Goal: Transaction & Acquisition: Purchase product/service

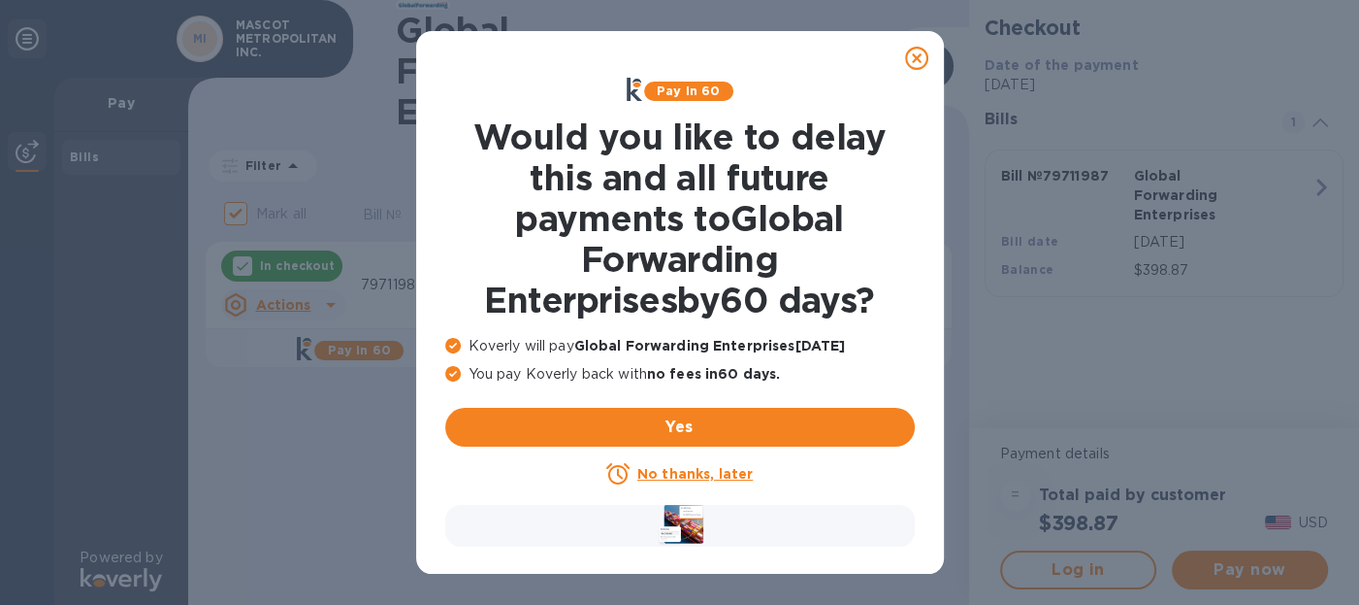
click at [702, 472] on u "No thanks, later" at bounding box center [695, 474] width 115 height 16
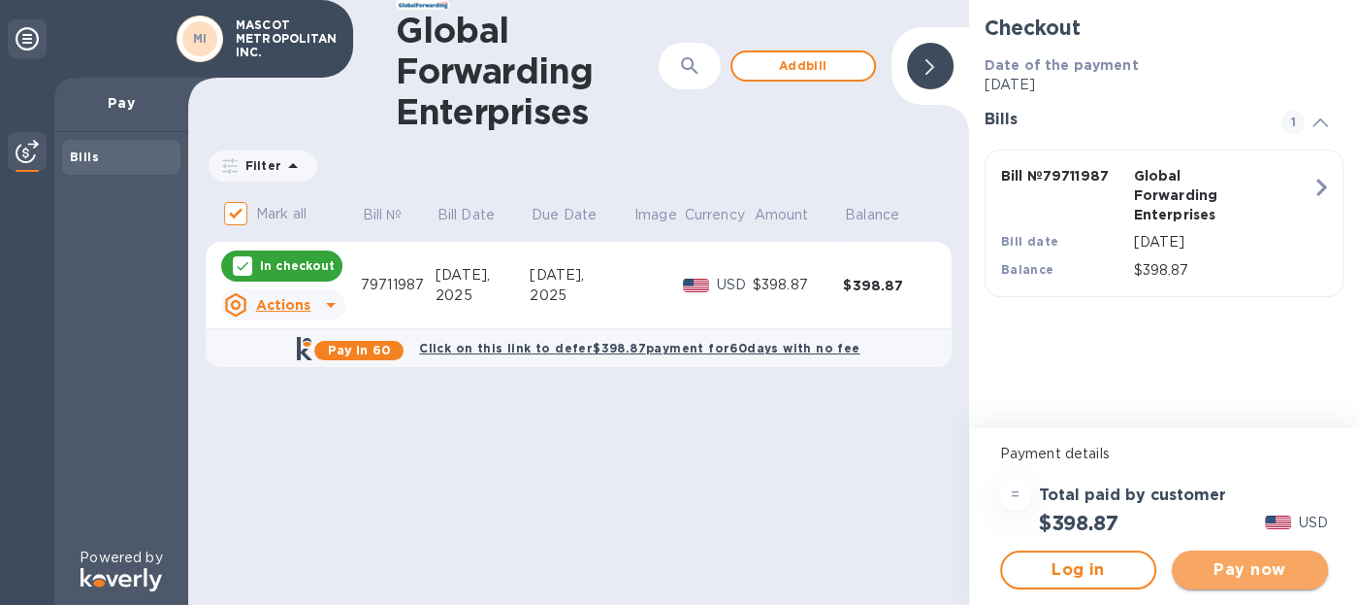
click at [1237, 568] on span "Pay now" at bounding box center [1250, 569] width 125 height 23
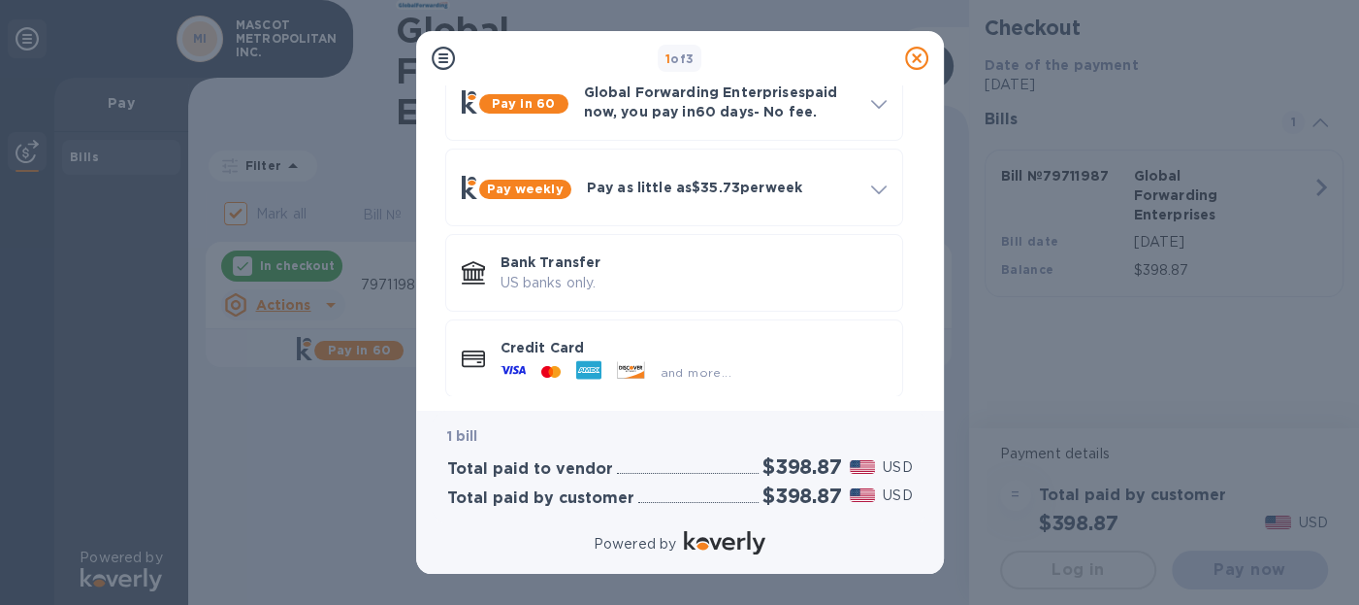
scroll to position [121, 0]
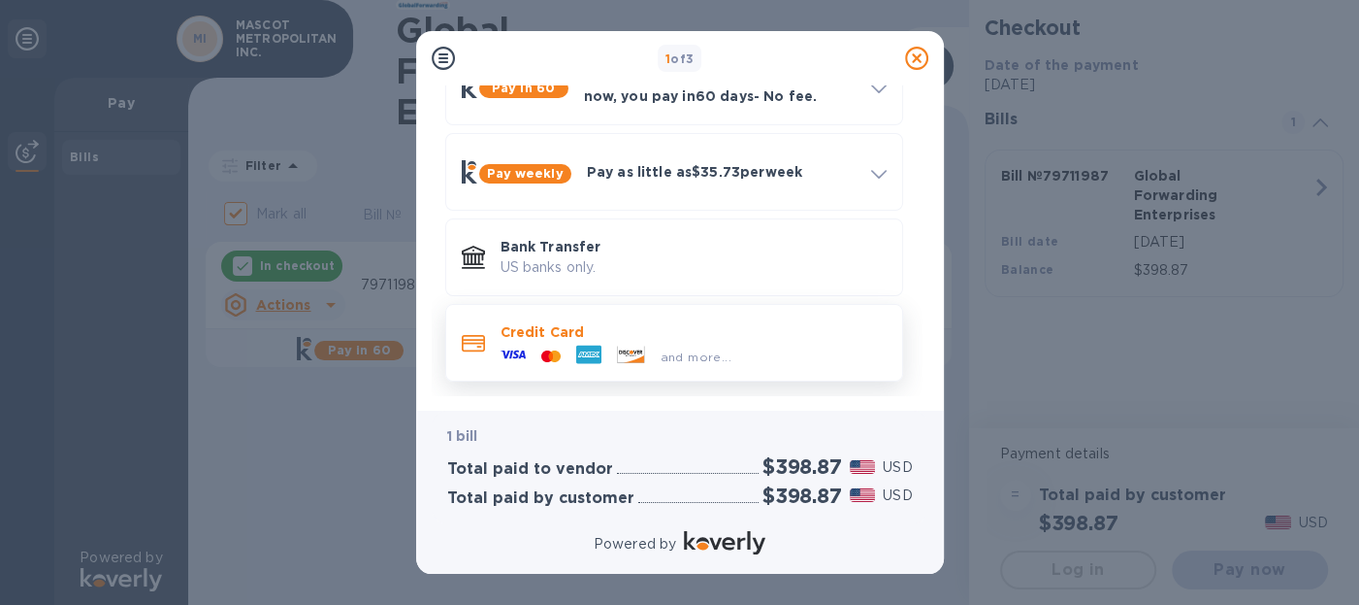
click at [591, 358] on icon at bounding box center [588, 354] width 25 height 18
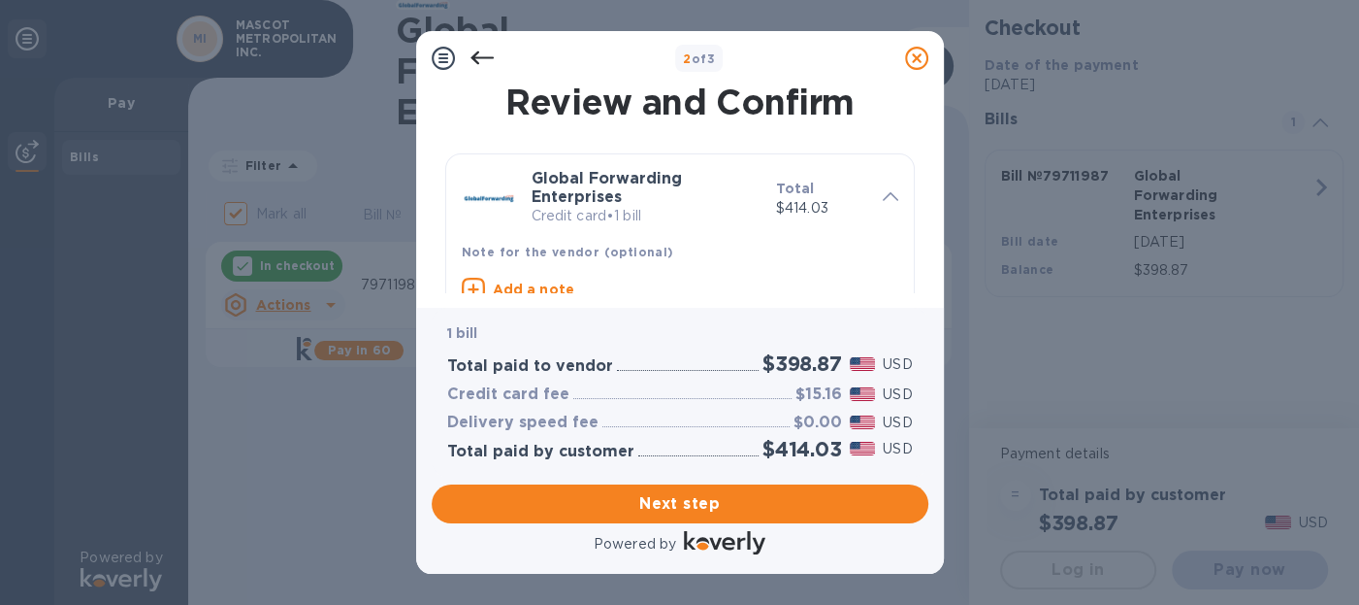
click at [488, 55] on icon at bounding box center [482, 58] width 23 height 23
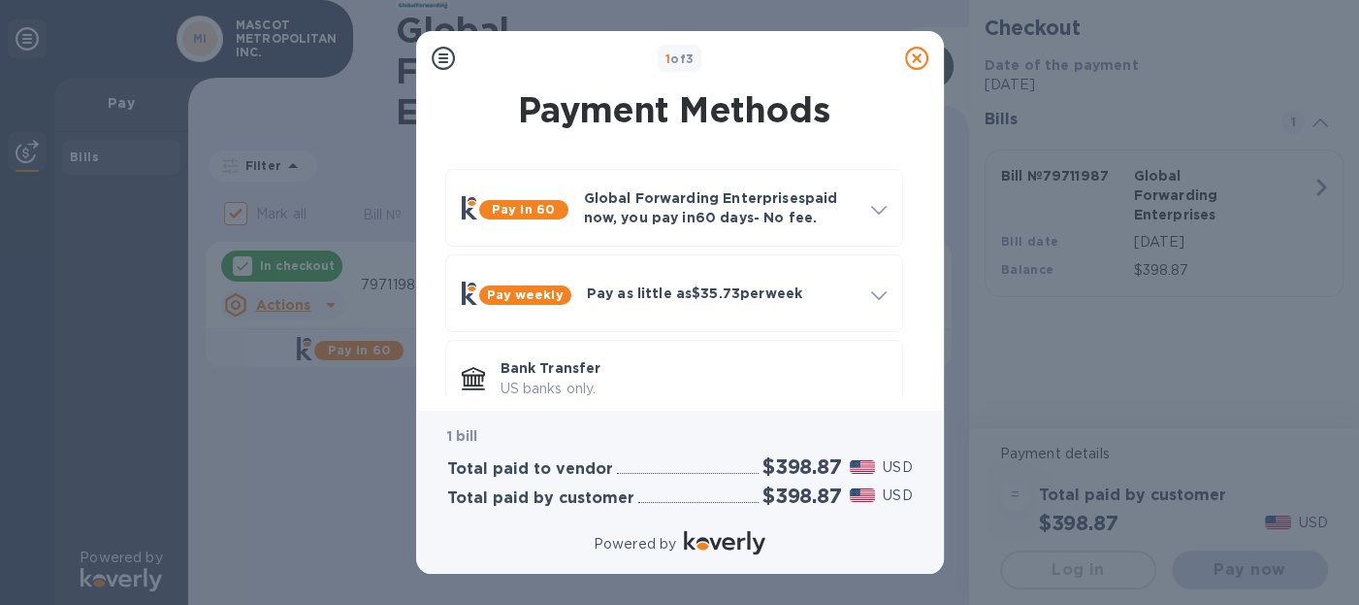
click at [443, 60] on icon at bounding box center [443, 58] width 23 height 23
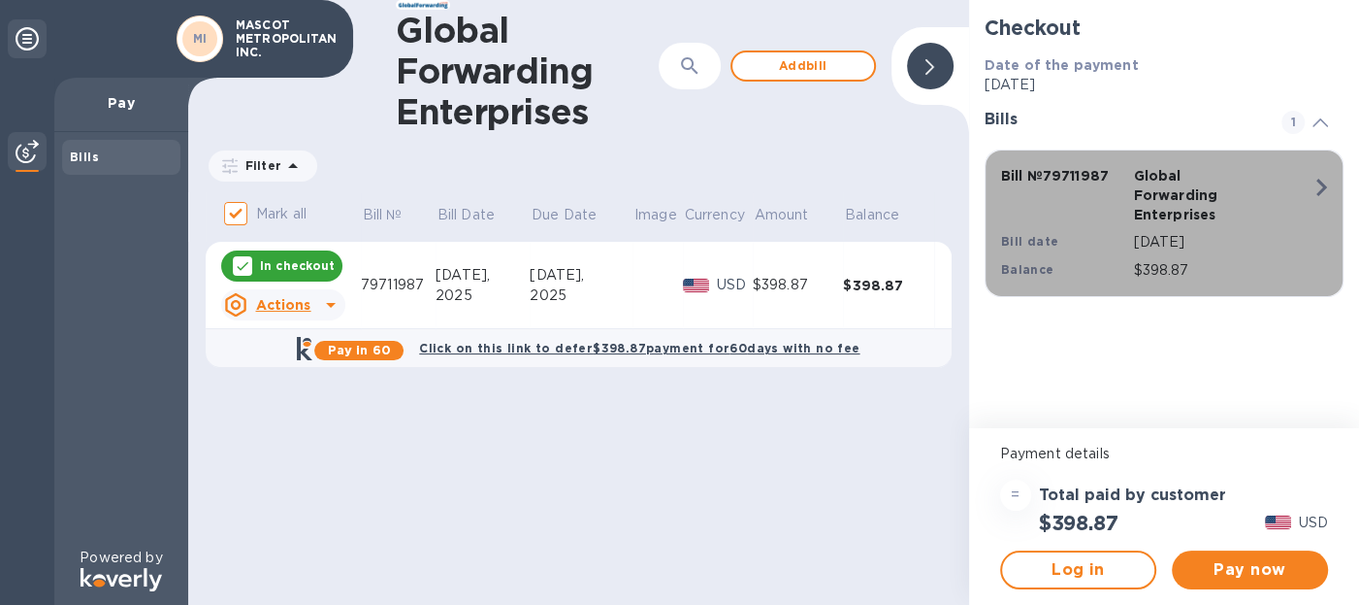
click at [1321, 185] on icon "button" at bounding box center [1321, 187] width 35 height 35
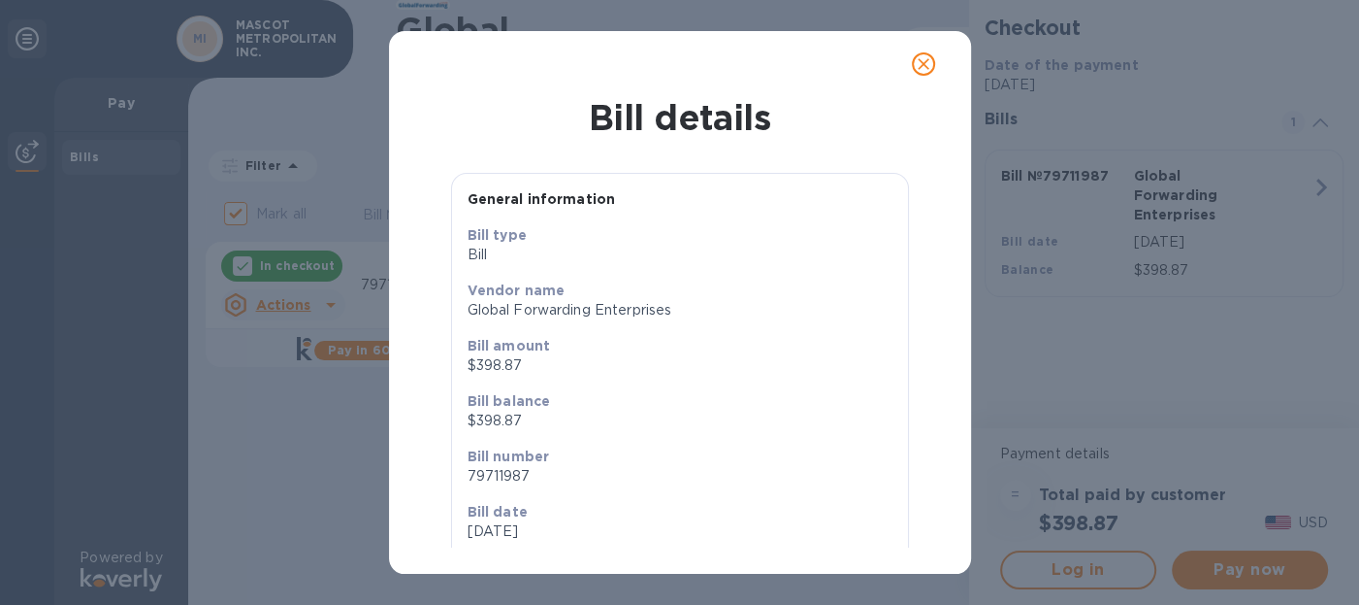
click at [925, 66] on icon "close" at bounding box center [923, 63] width 19 height 19
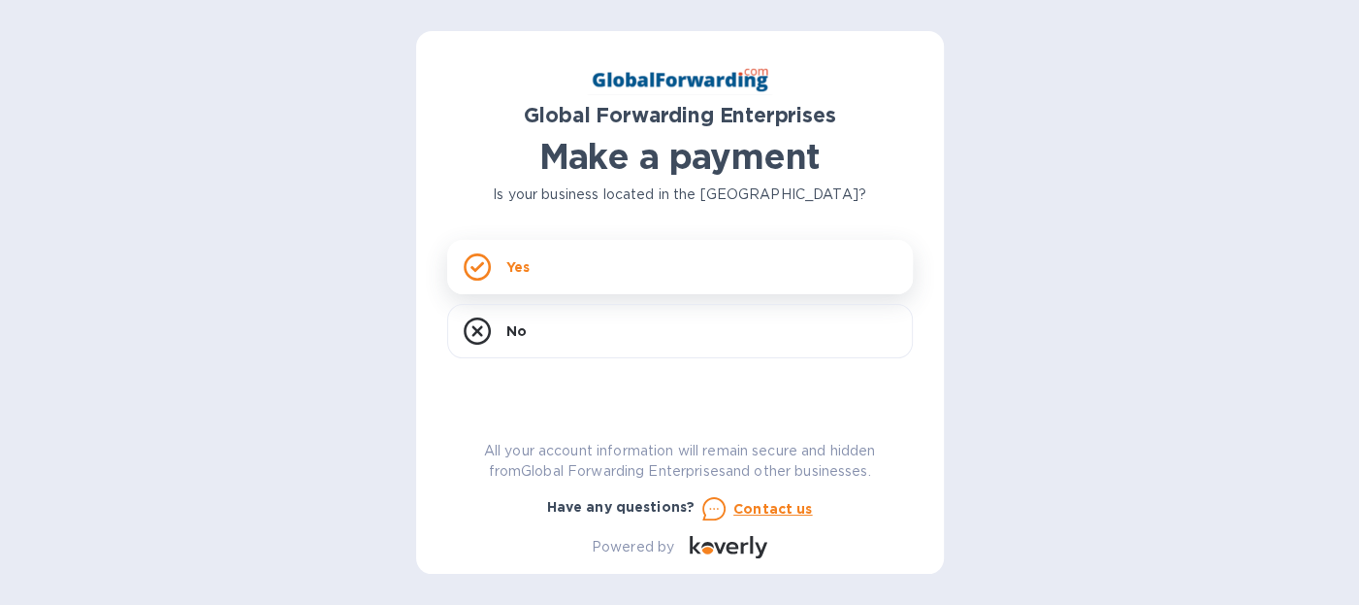
click at [527, 266] on p "Yes" at bounding box center [518, 266] width 23 height 19
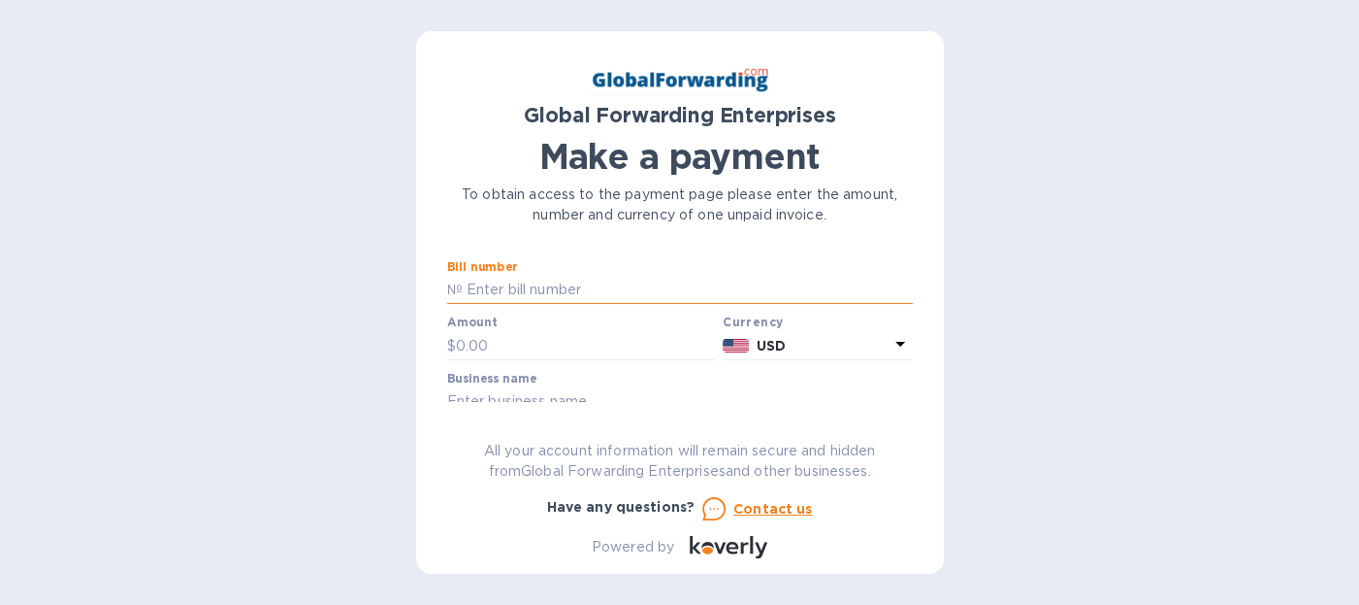
click at [488, 297] on input "text" at bounding box center [688, 290] width 450 height 29
type input "79711987"
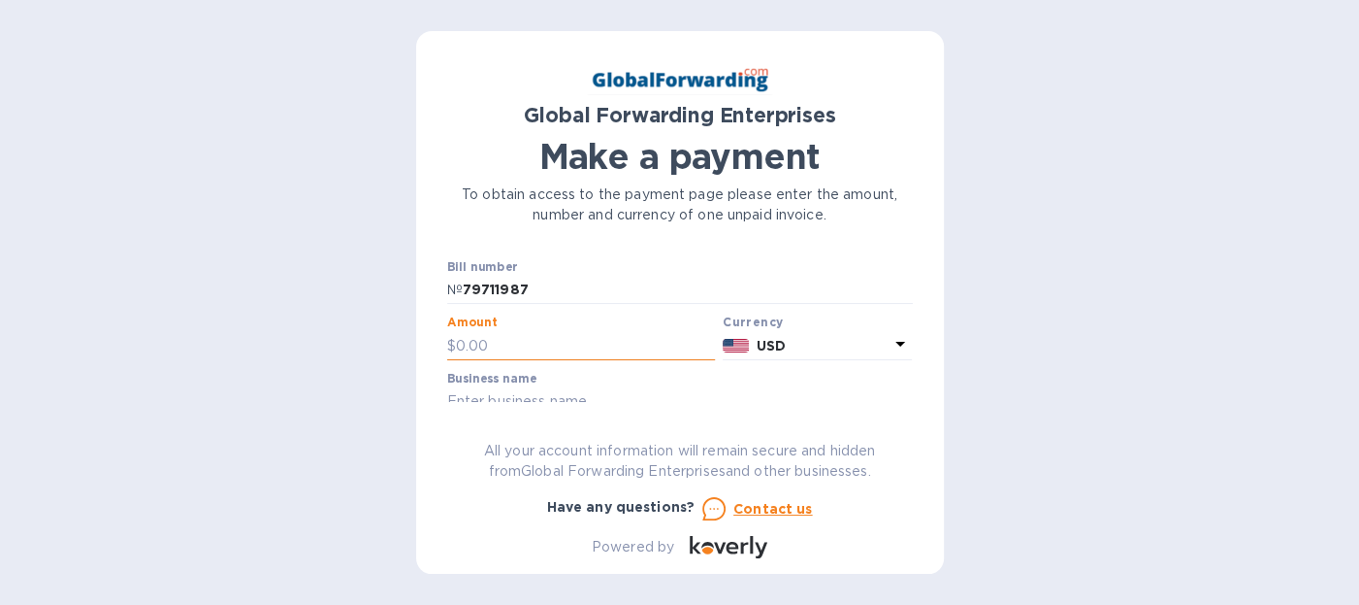
click at [495, 343] on input "text" at bounding box center [586, 345] width 260 height 29
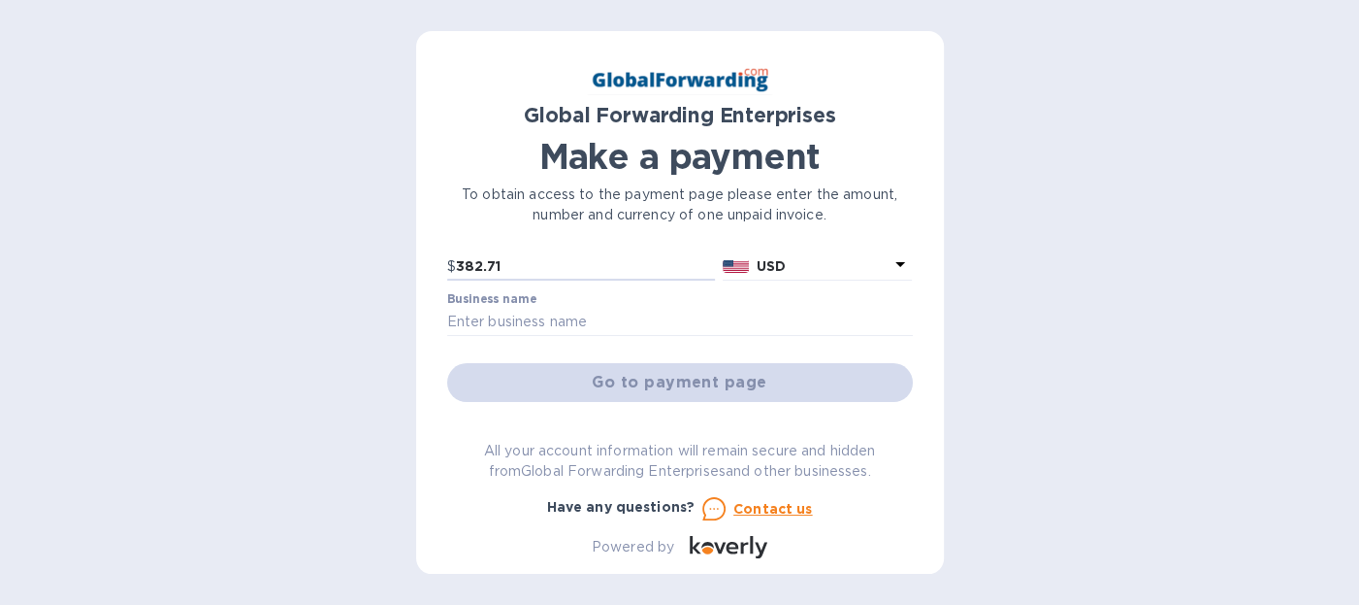
scroll to position [84, 0]
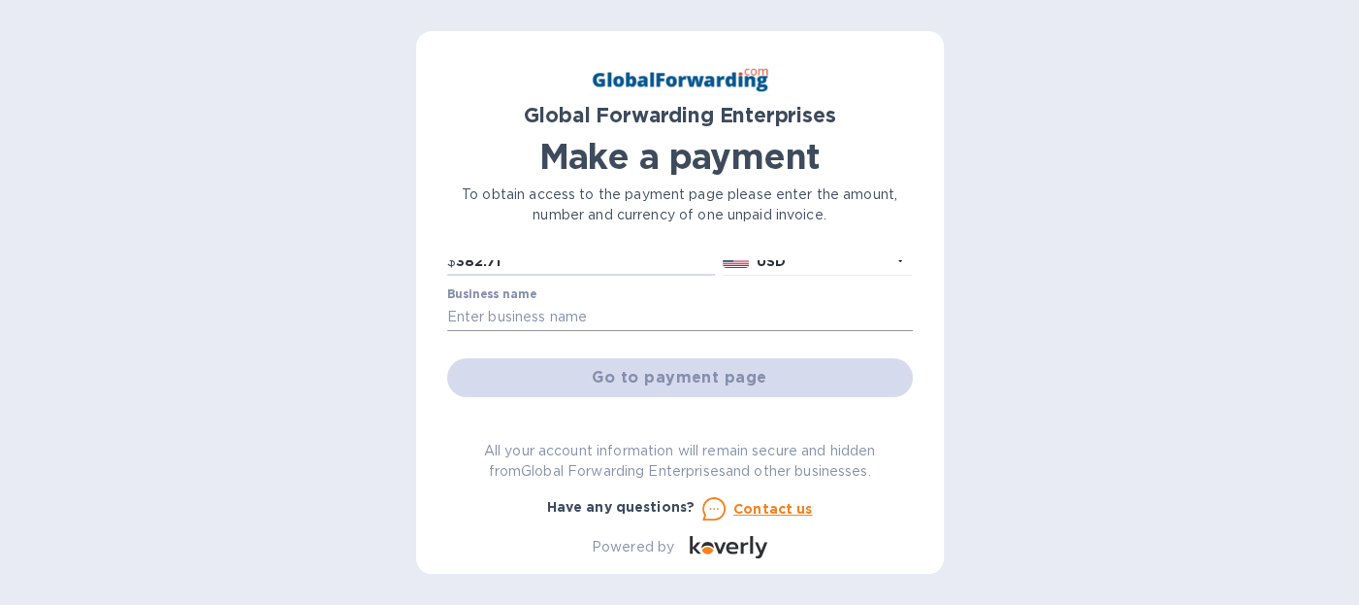
type input "382.71"
click at [512, 313] on input "text" at bounding box center [680, 317] width 466 height 29
type input "MASCOT METROPOLITAN INC."
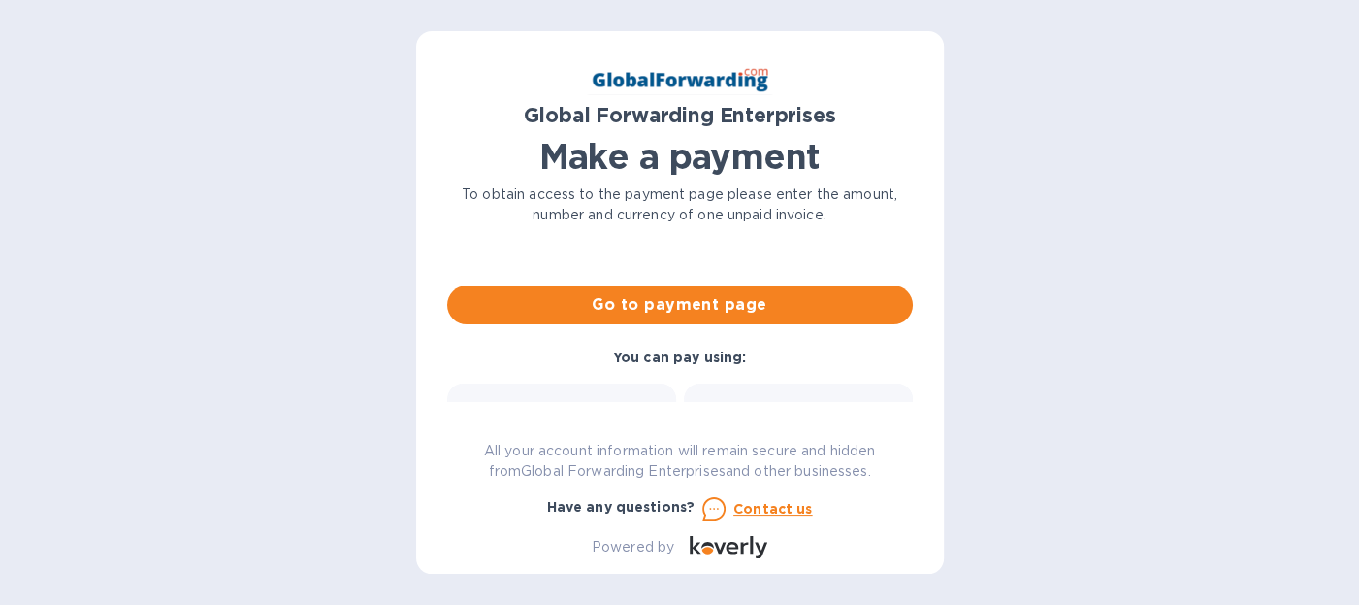
scroll to position [162, 0]
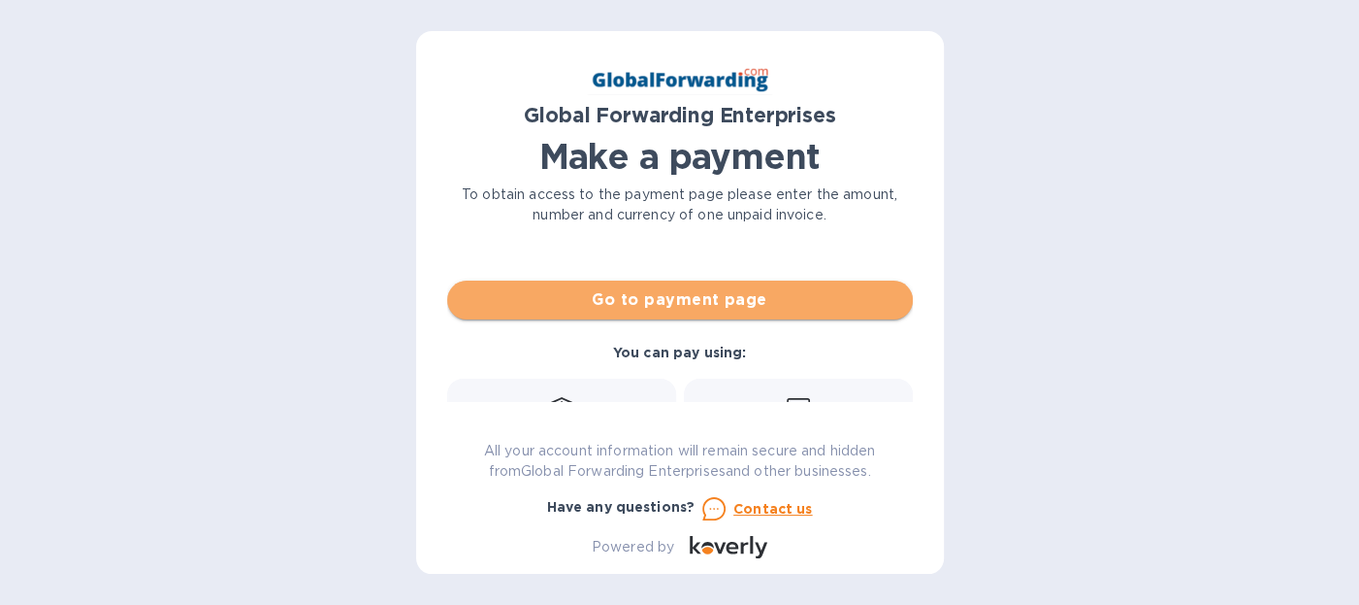
click at [743, 303] on span "Go to payment page" at bounding box center [680, 299] width 435 height 23
